Goal: Find specific page/section: Find specific page/section

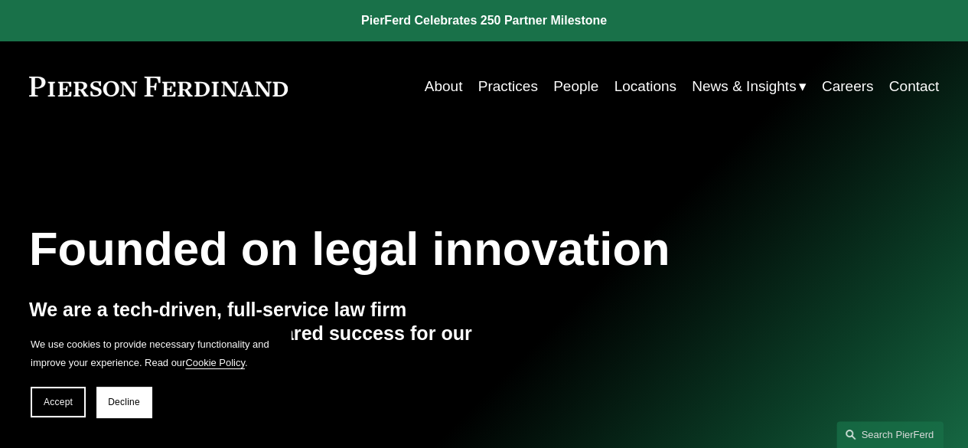
click at [520, 89] on link "Practices" at bounding box center [508, 86] width 60 height 29
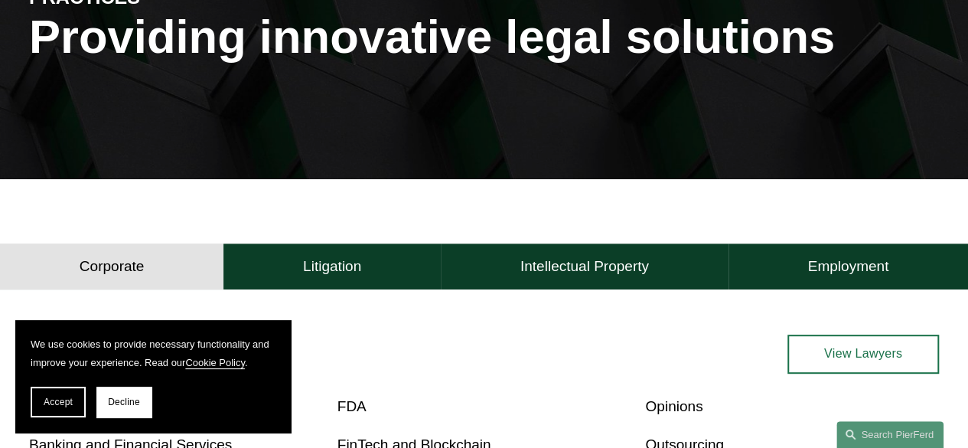
scroll to position [314, 0]
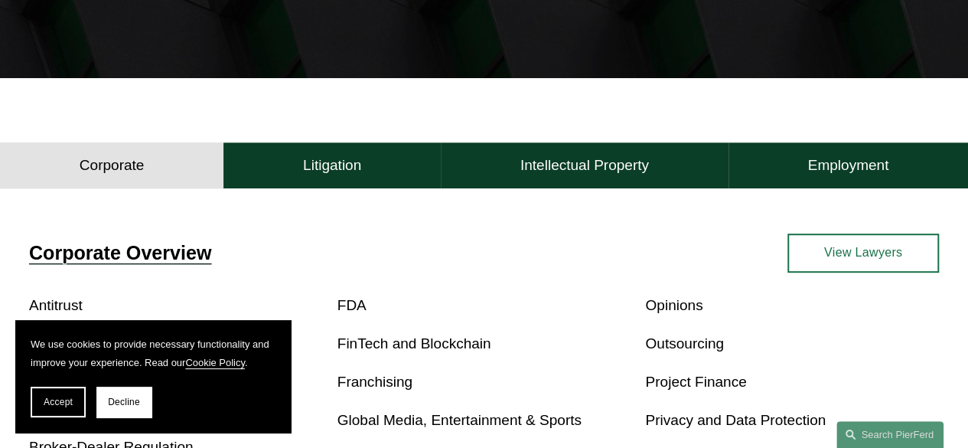
click at [58, 410] on button "Accept" at bounding box center [58, 402] width 55 height 31
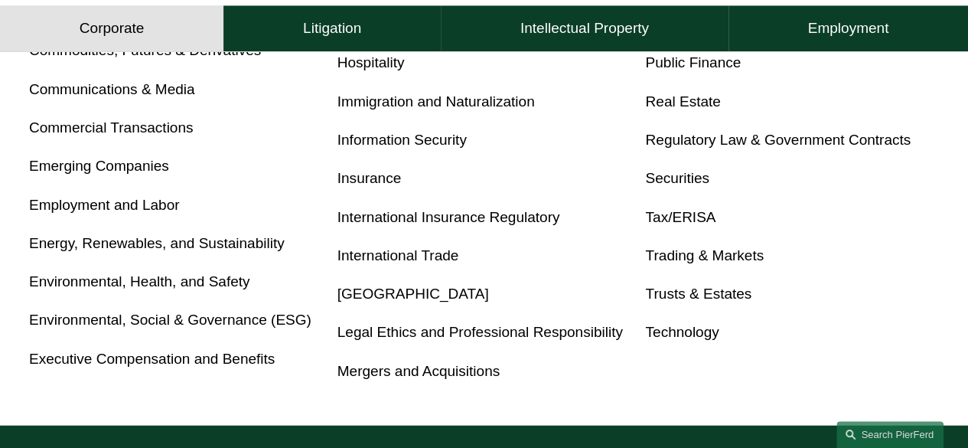
scroll to position [827, 0]
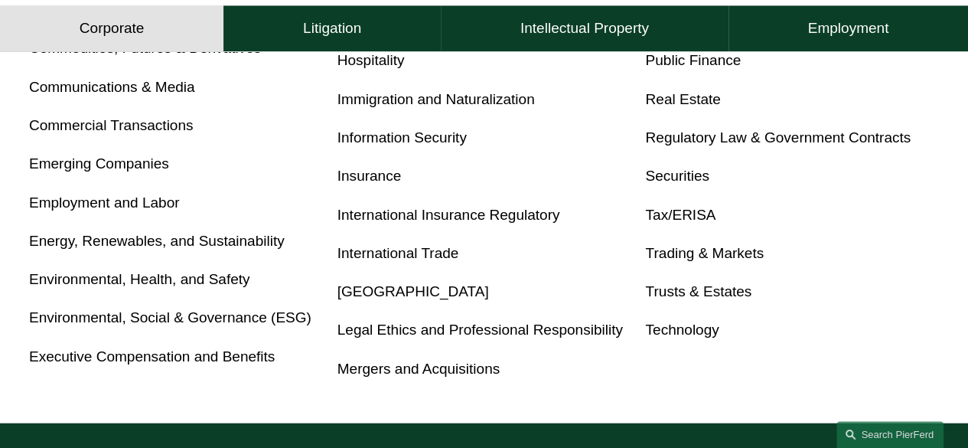
click at [674, 299] on link "Trusts & Estates" at bounding box center [698, 291] width 106 height 16
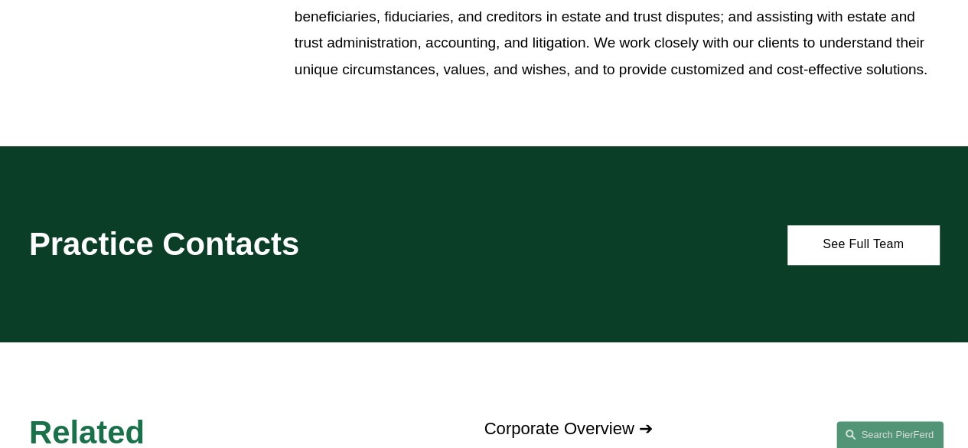
scroll to position [623, 0]
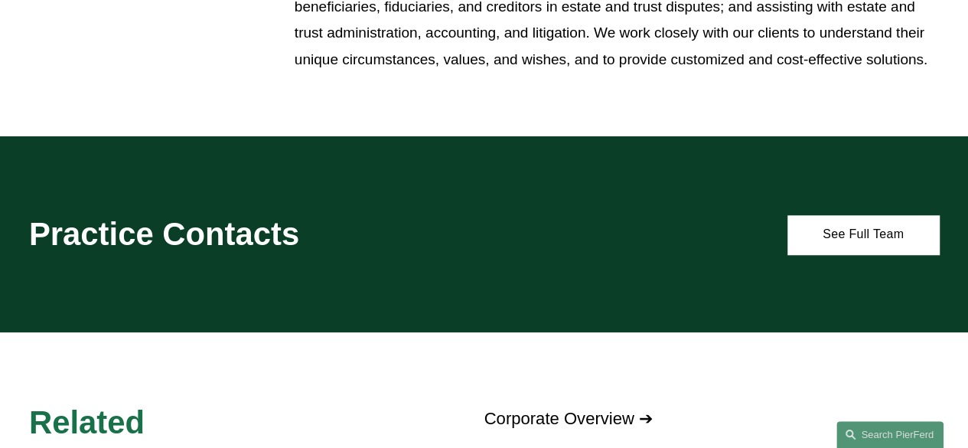
click at [865, 247] on link "See Full Team" at bounding box center [864, 234] width 152 height 39
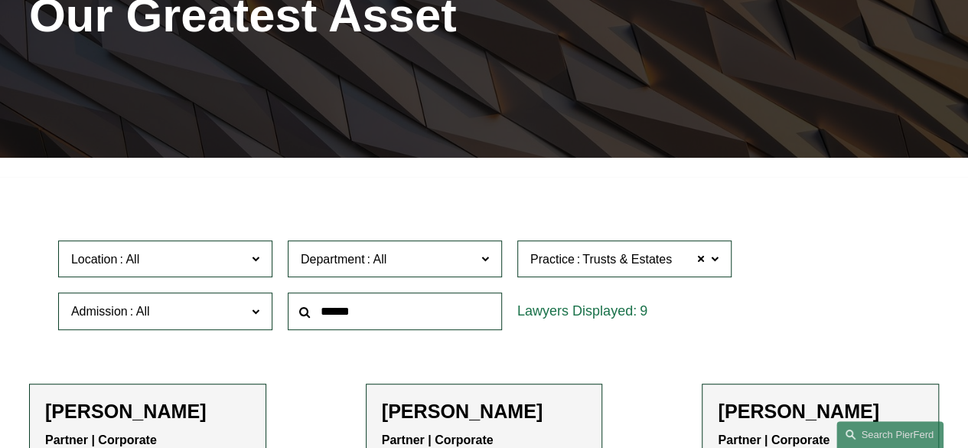
scroll to position [214, 0]
